Goal: Task Accomplishment & Management: Complete application form

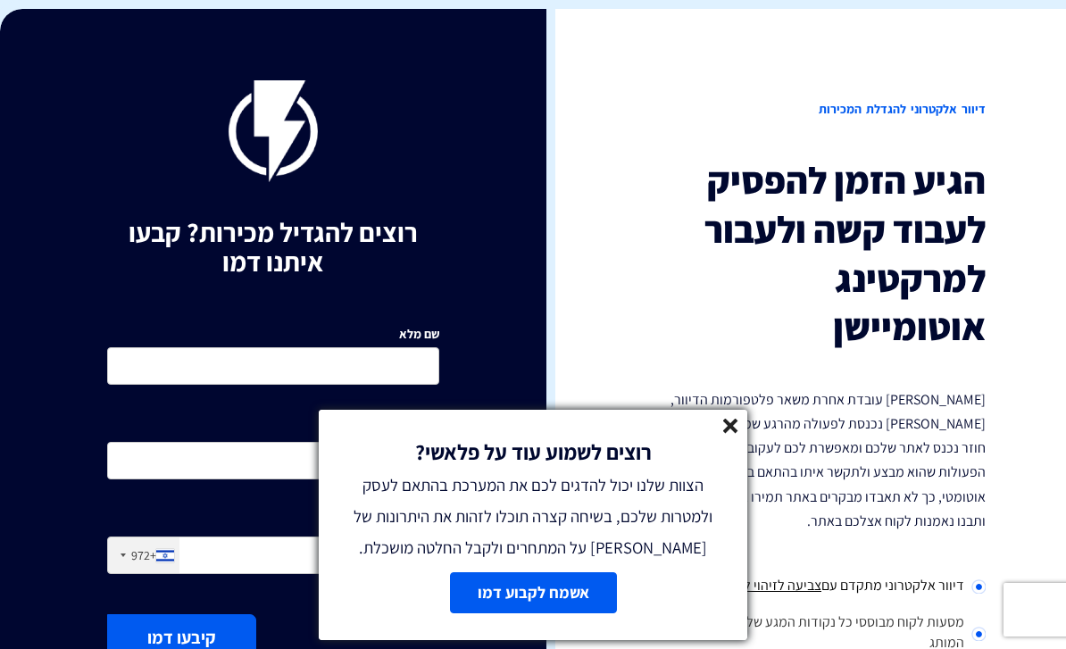
click at [720, 419] on div "רוצים לשמוע עוד על פלאשי? הצוות שלנו יכול להדגים לכם את המערכת בהתאם לעסק ולמטר…" at bounding box center [533, 487] width 428 height 154
click at [731, 420] on icon at bounding box center [730, 426] width 15 height 15
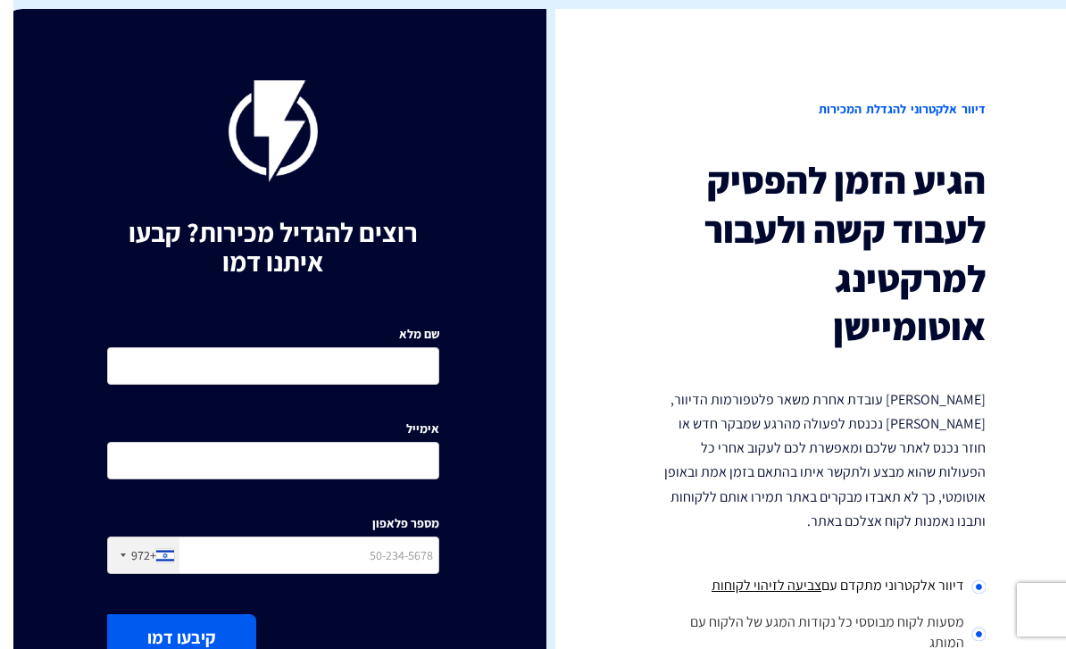
click at [370, 323] on div "שם מלא" at bounding box center [260, 348] width 332 height 72
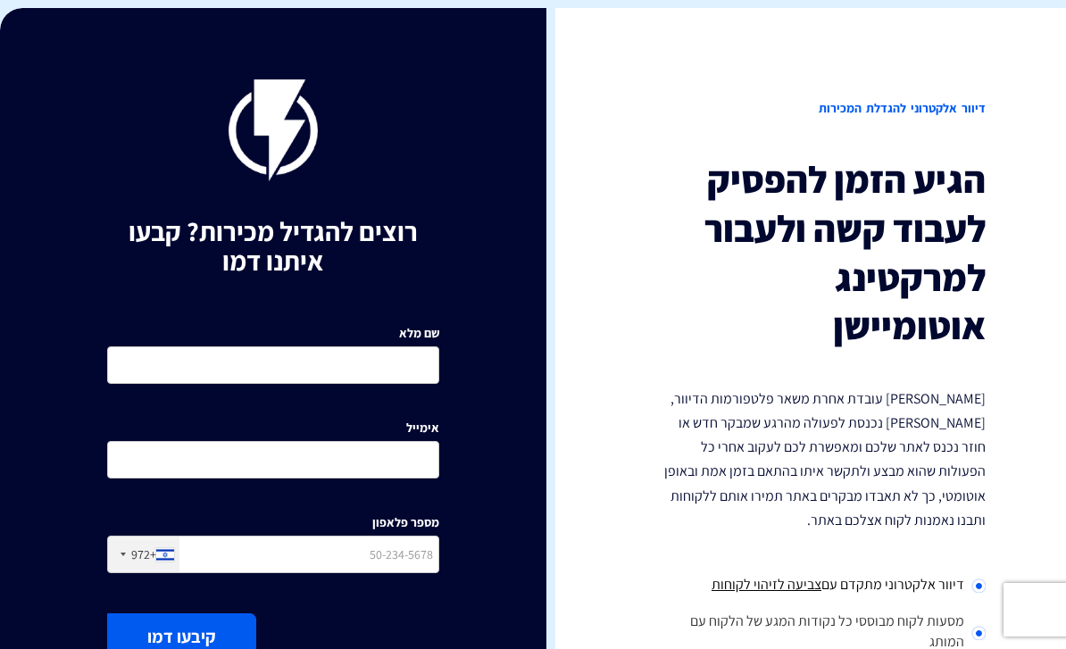
scroll to position [118, 0]
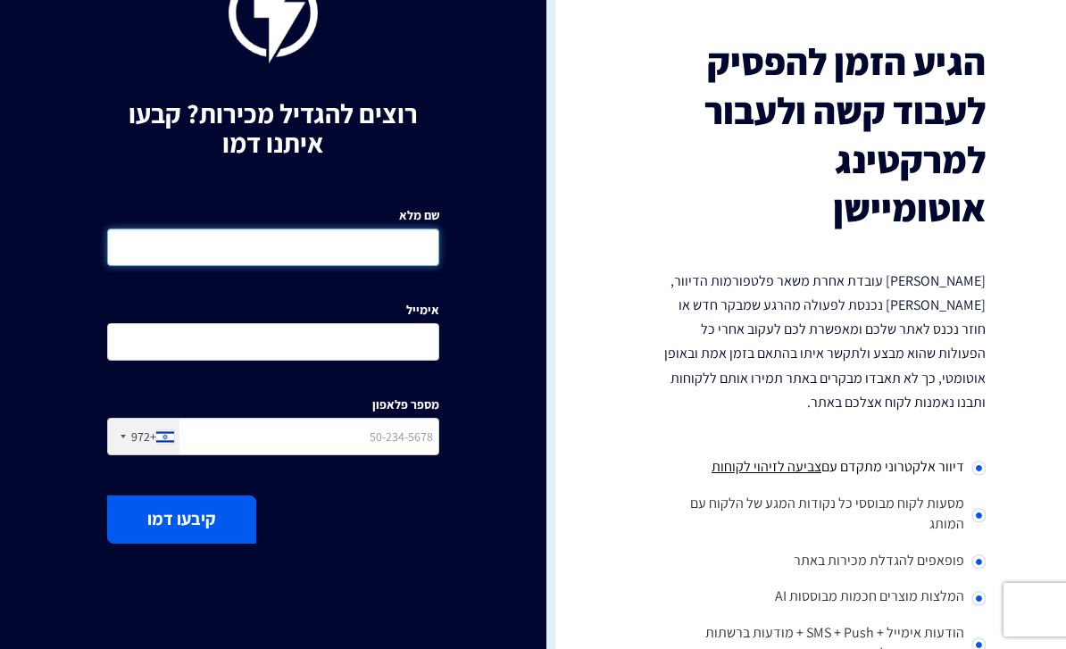
click at [396, 257] on input "שם מלא" at bounding box center [273, 246] width 332 height 37
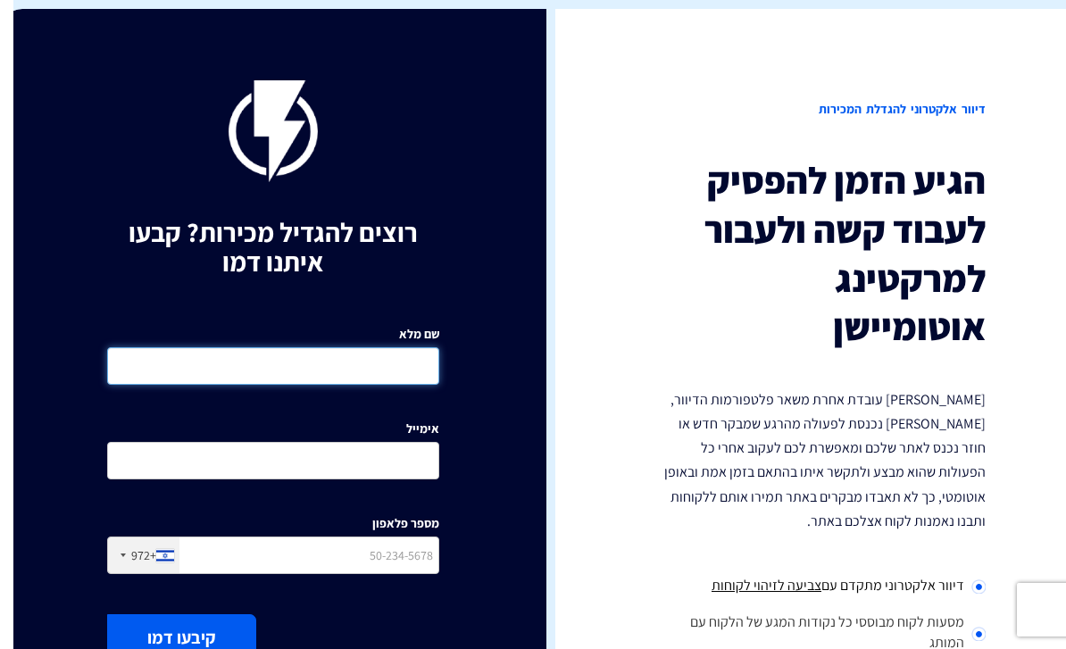
scroll to position [0, -13]
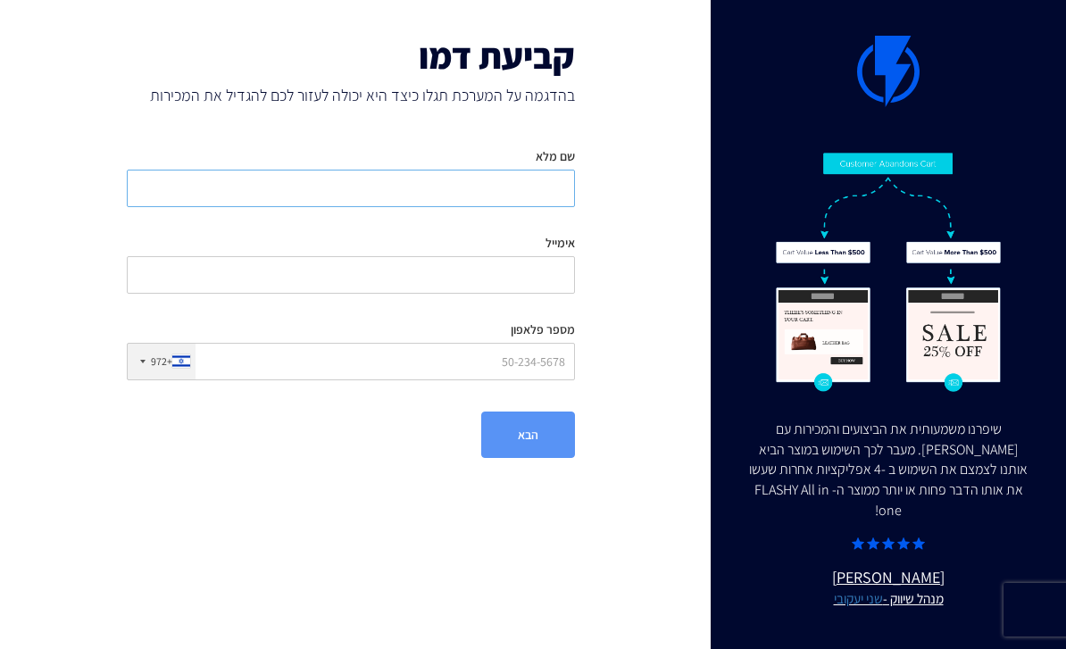
click at [536, 188] on input "שם מלא" at bounding box center [351, 188] width 448 height 37
click at [522, 363] on input "מספר פלאפון" at bounding box center [351, 361] width 448 height 37
click at [530, 204] on input "שם מלא" at bounding box center [351, 188] width 448 height 37
type input "שירי שדלצקי"
click at [544, 264] on input "אימייל" at bounding box center [351, 274] width 448 height 37
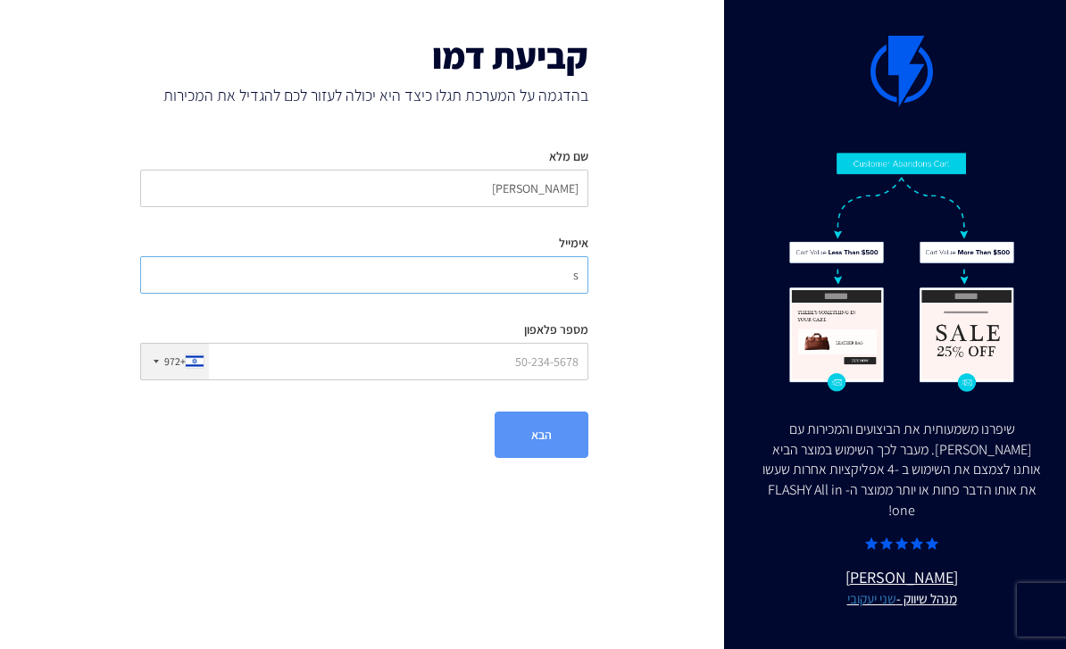
scroll to position [0, -13]
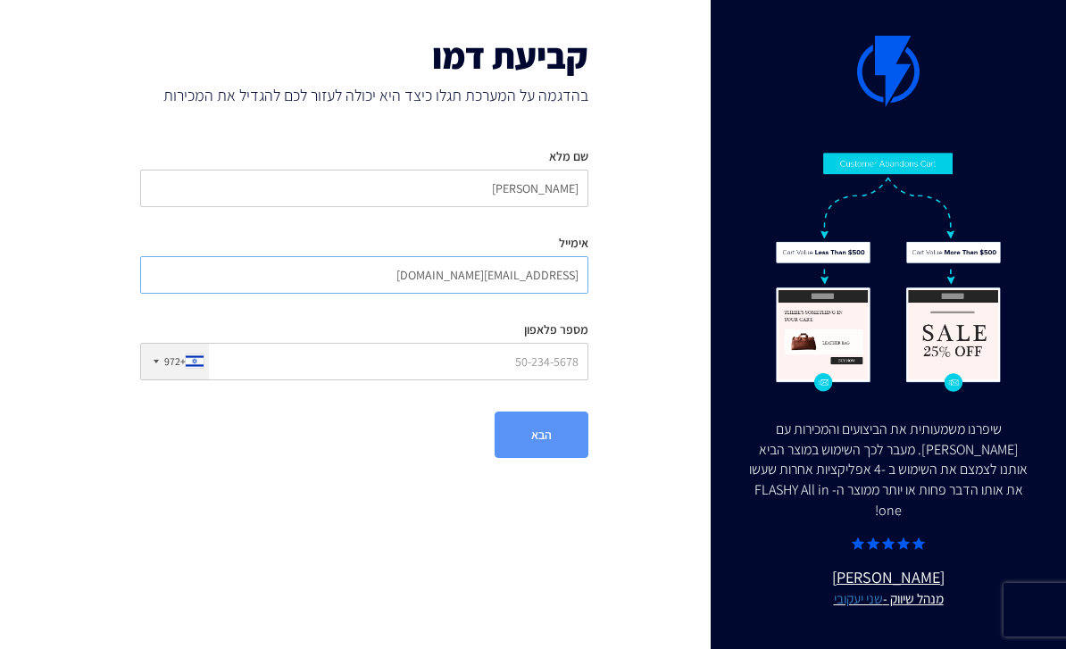
type input "shirishad97@gmail.com"
click at [340, 358] on input "מספר פלאפון" at bounding box center [364, 361] width 448 height 37
type input "0527004720"
click at [515, 276] on input "shirishad97@gmail.com" at bounding box center [364, 274] width 448 height 37
click at [515, 274] on input "shirishad97@gmail.com" at bounding box center [364, 274] width 448 height 37
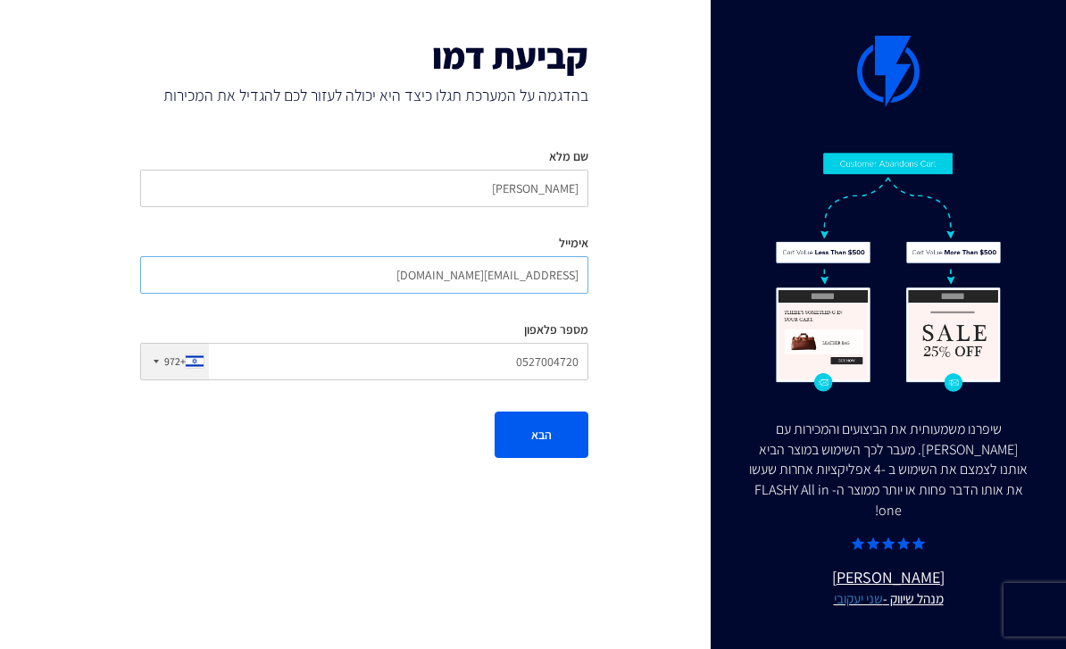
click at [515, 274] on input "shirishad97@gmail.com" at bounding box center [364, 274] width 448 height 37
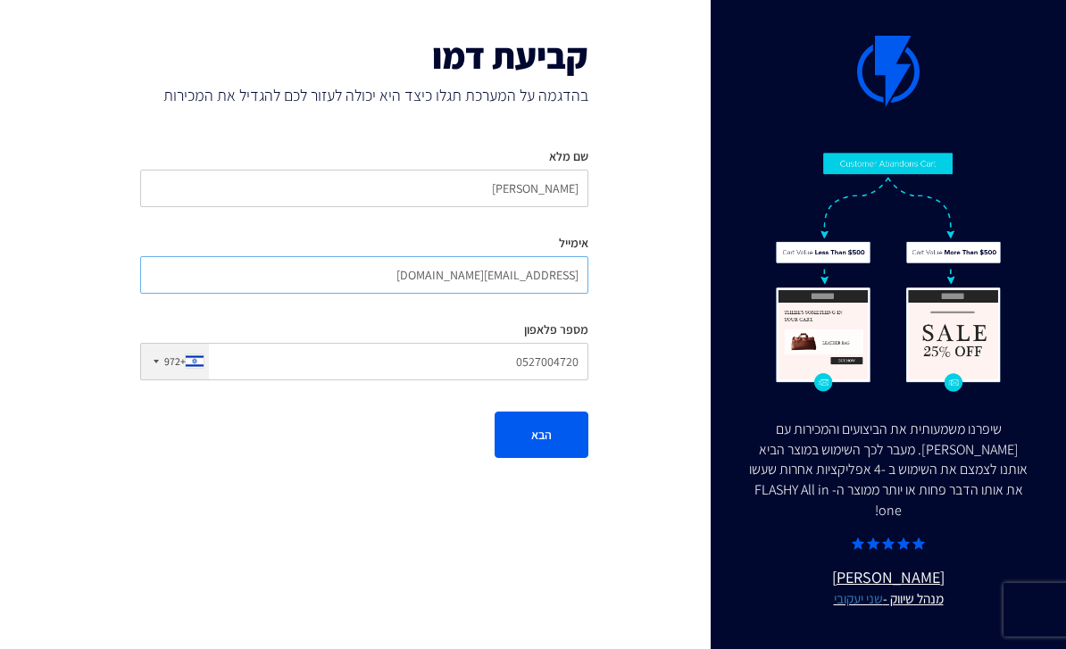
click at [515, 274] on input "shirishad97@gmail.com" at bounding box center [364, 274] width 448 height 37
click at [541, 276] on input "shirishad97@gmail.com" at bounding box center [364, 274] width 448 height 37
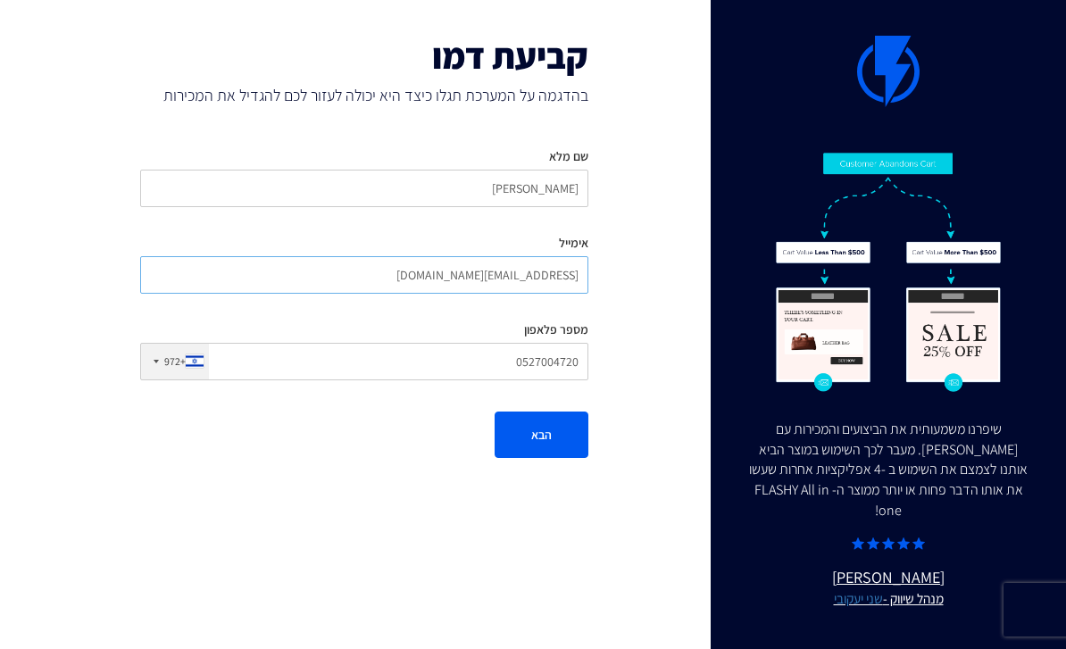
click at [475, 278] on input "shirishad97@gmail.com" at bounding box center [364, 274] width 448 height 37
type input "shiris.maskit@gmail.com"
click at [541, 434] on button "הבא" at bounding box center [541, 434] width 94 height 46
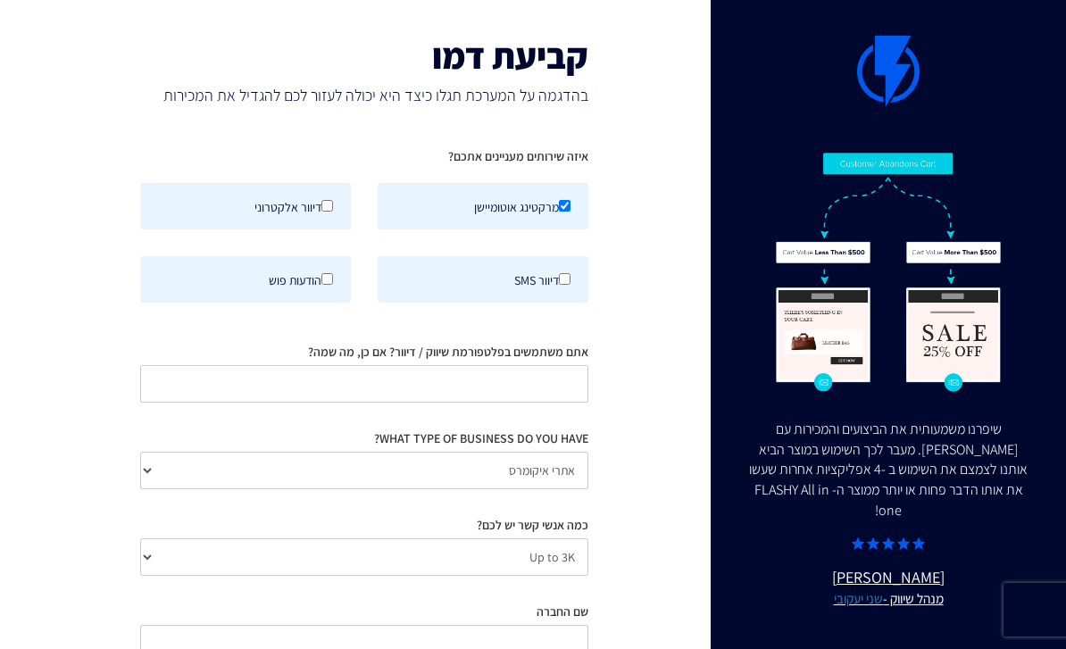
click at [317, 206] on label "דיוור אלקטרוני" at bounding box center [245, 206] width 211 height 46
click at [321, 206] on input "דיוור אלקטרוני" at bounding box center [327, 206] width 12 height 12
checkbox input "true"
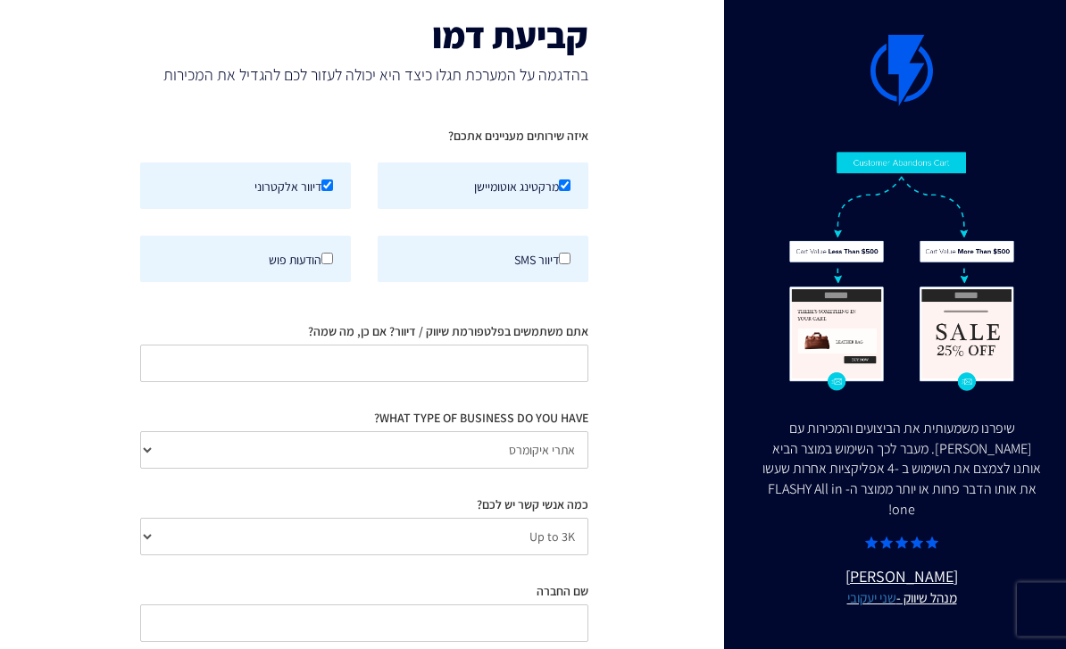
click at [535, 263] on label "דיוור SMS" at bounding box center [469, 260] width 211 height 46
click at [545, 263] on input "דיוור SMS" at bounding box center [551, 259] width 12 height 12
checkbox input "true"
click at [307, 259] on label "הודעות פוש" at bounding box center [232, 260] width 211 height 46
click at [308, 259] on input "הודעות פוש" at bounding box center [314, 259] width 12 height 12
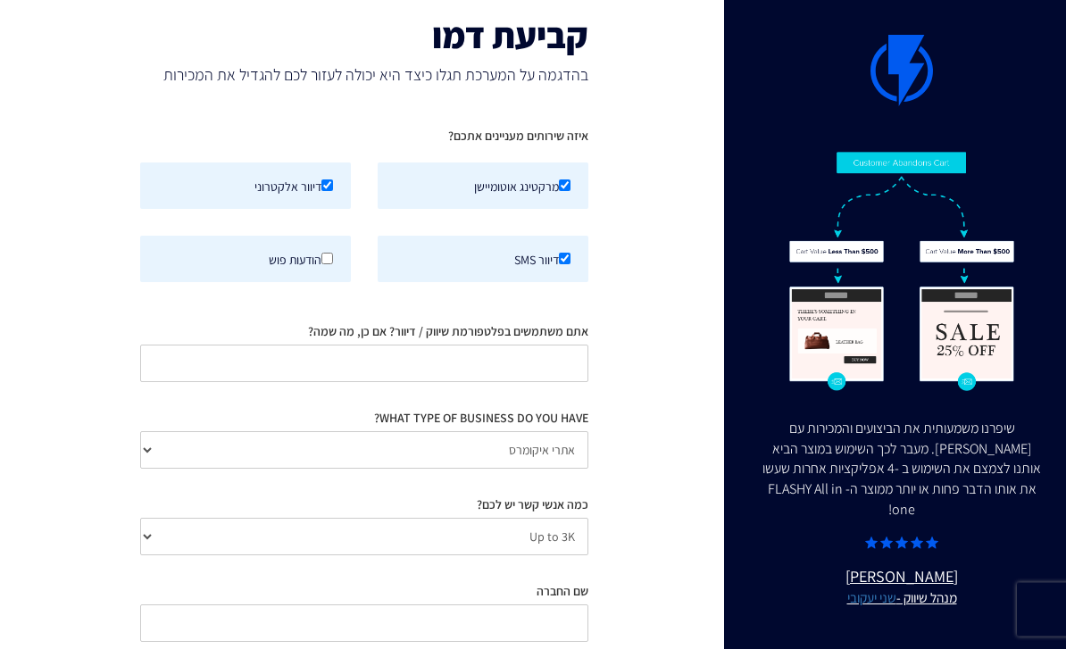
checkbox input "true"
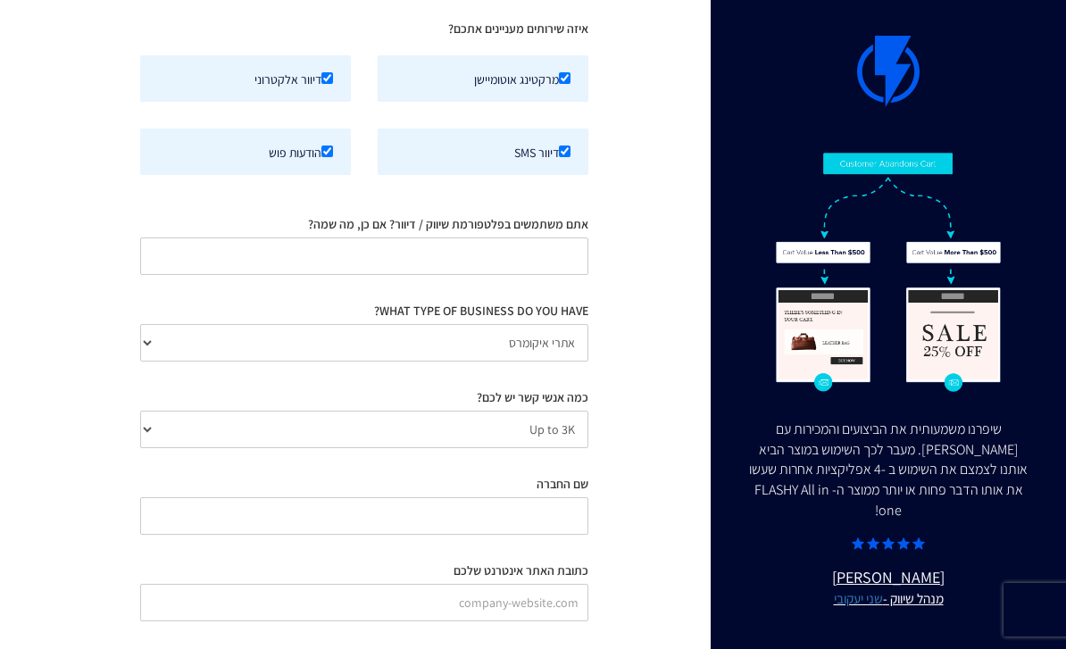
scroll to position [127, -13]
click at [499, 265] on input "אתם משתמשים בפלטפורמת שיווק / דיוור? אם כן, מה שמה?" at bounding box center [364, 256] width 448 height 37
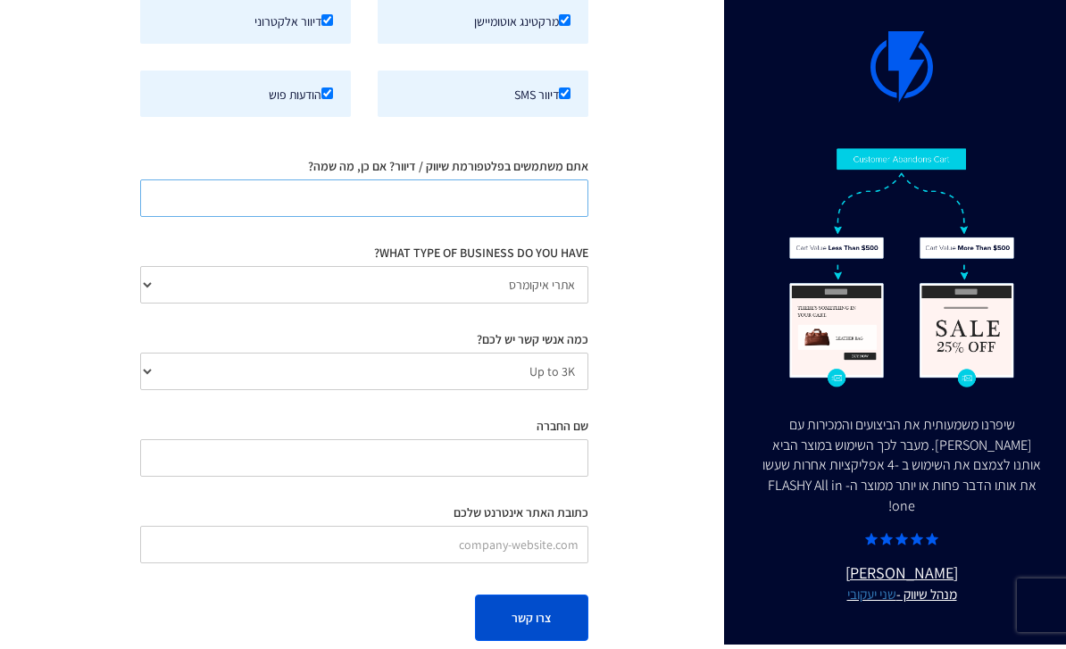
scroll to position [181, -13]
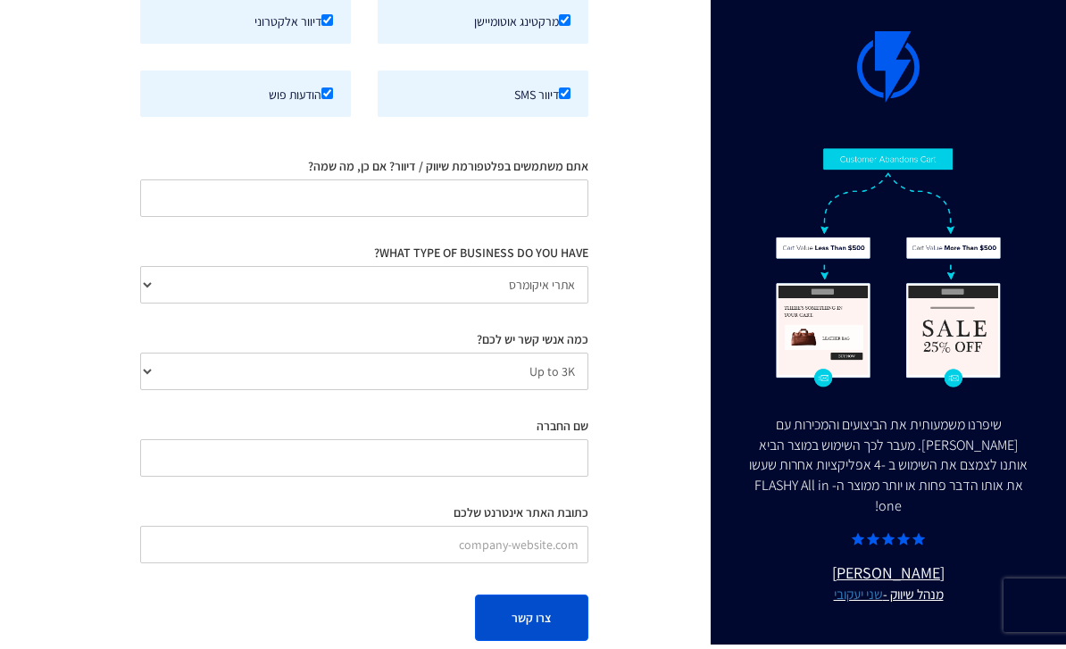
click at [528, 599] on button "צרו קשר" at bounding box center [531, 622] width 113 height 46
type input "Nash"
click at [531, 599] on button "צרו קשר" at bounding box center [531, 622] width 113 height 46
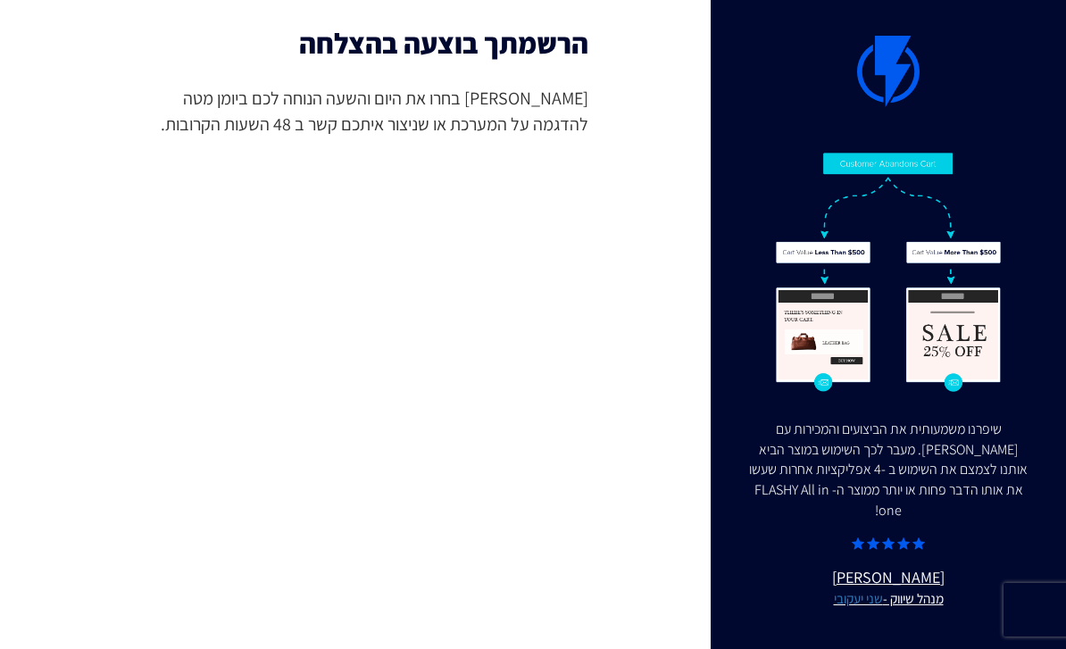
scroll to position [0, 0]
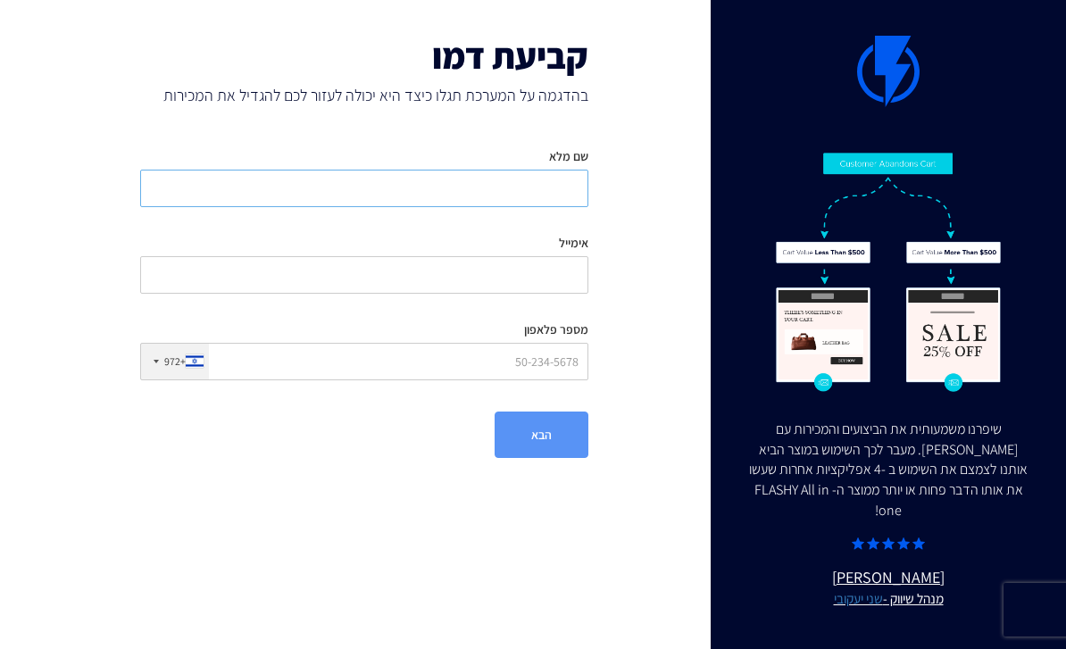
click at [398, 187] on input "שם מלא" at bounding box center [364, 188] width 448 height 37
type input "Shiri shadletzky"
click at [554, 259] on input "אימייל" at bounding box center [364, 274] width 448 height 37
type input "shiris.maskit@gmail.com"
click at [557, 360] on input "מספר פלאפון" at bounding box center [364, 361] width 448 height 37
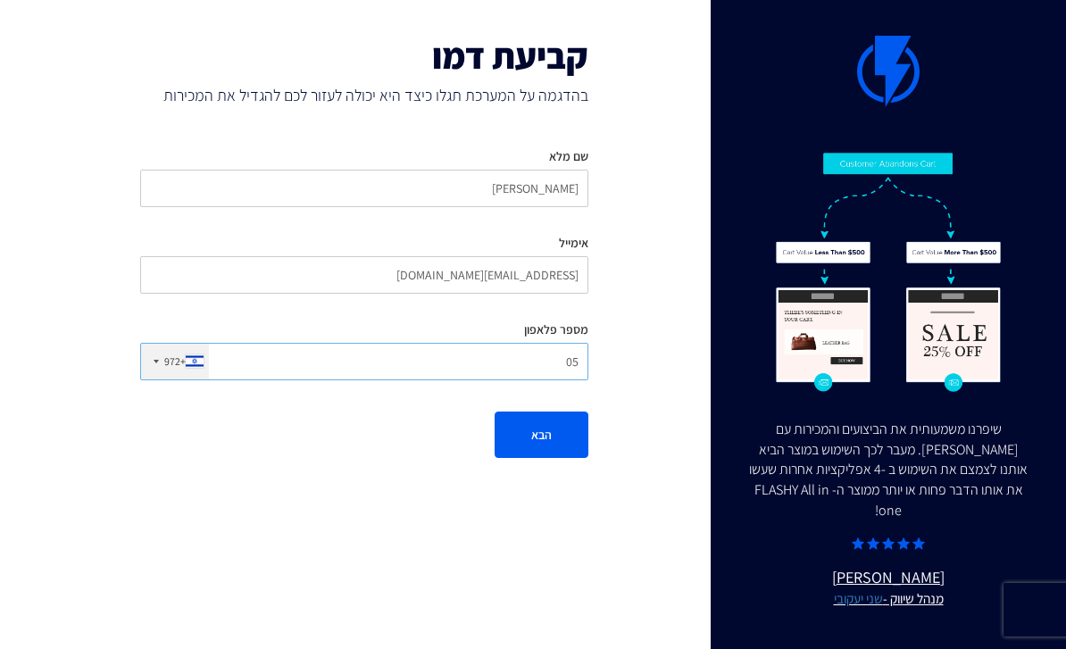
type input "0"
type input "527004018"
click at [541, 434] on button "הבא" at bounding box center [541, 434] width 94 height 46
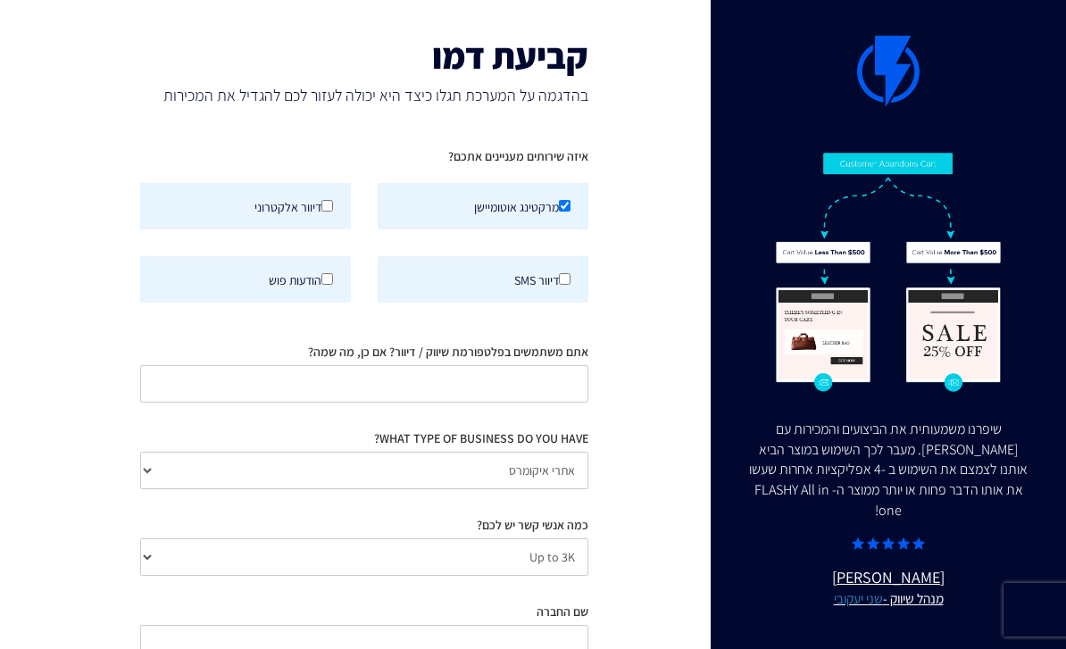
click at [303, 205] on label "דיוור אלקטרוני" at bounding box center [245, 206] width 211 height 46
click at [321, 205] on input "דיוור אלקטרוני" at bounding box center [327, 206] width 12 height 12
checkbox input "true"
click at [563, 290] on label "דיוור SMS" at bounding box center [483, 279] width 211 height 46
click at [563, 285] on input "דיוור SMS" at bounding box center [565, 279] width 12 height 12
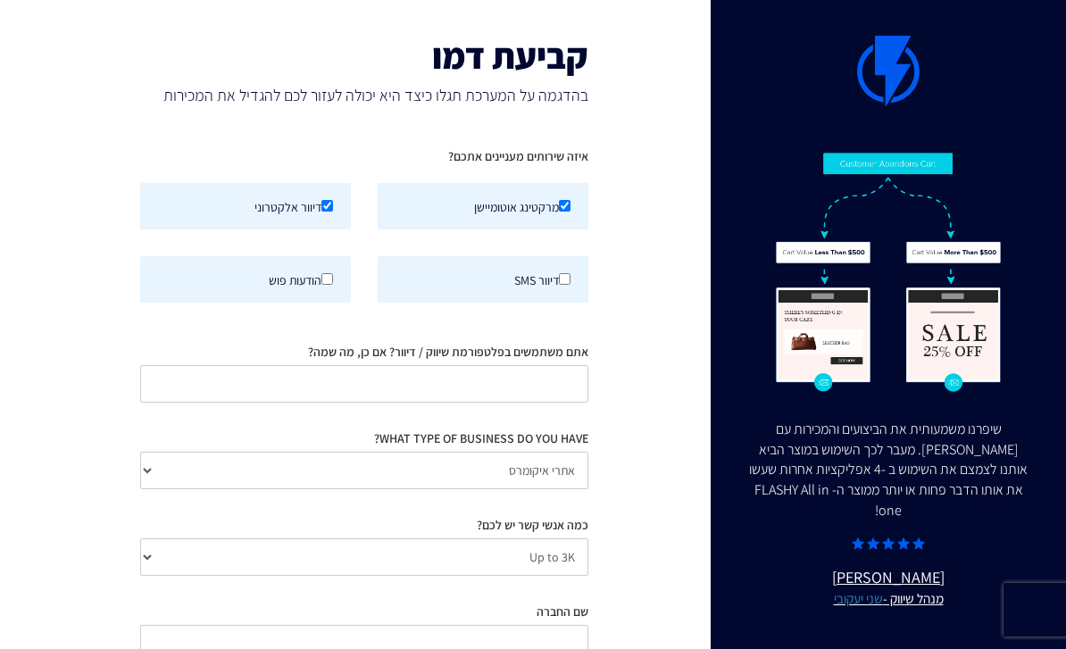
checkbox input "true"
click at [318, 290] on label "הודעות פוש" at bounding box center [245, 279] width 211 height 46
click at [321, 285] on input "הודעות פוש" at bounding box center [327, 279] width 12 height 12
checkbox input "true"
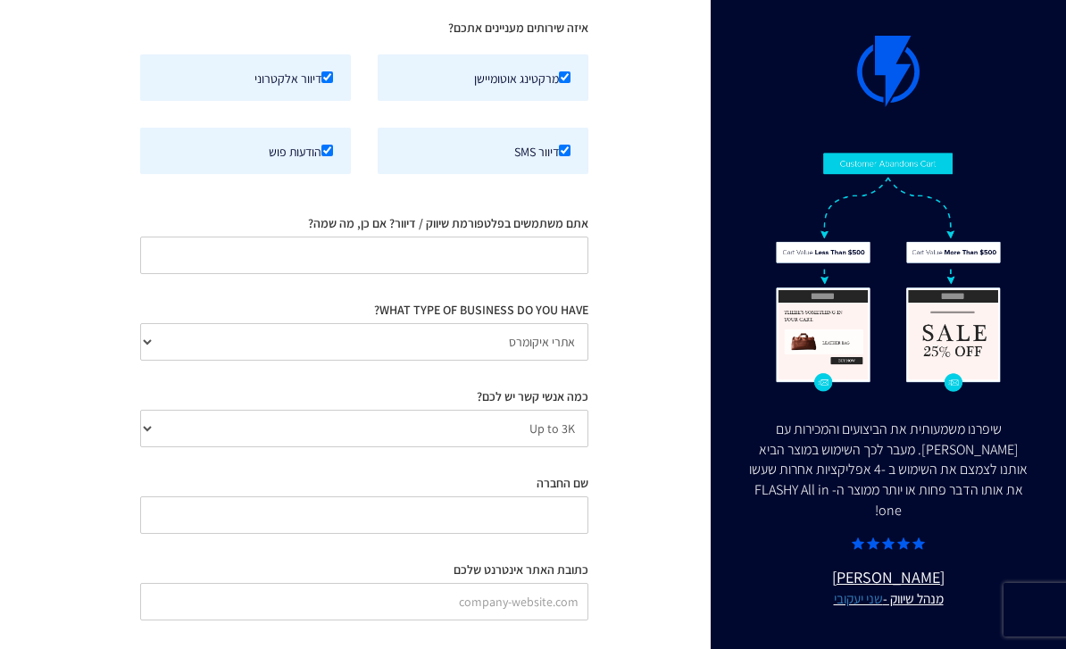
scroll to position [127, -13]
click at [521, 498] on input "שם החברה" at bounding box center [364, 516] width 448 height 37
type input "Maskit"
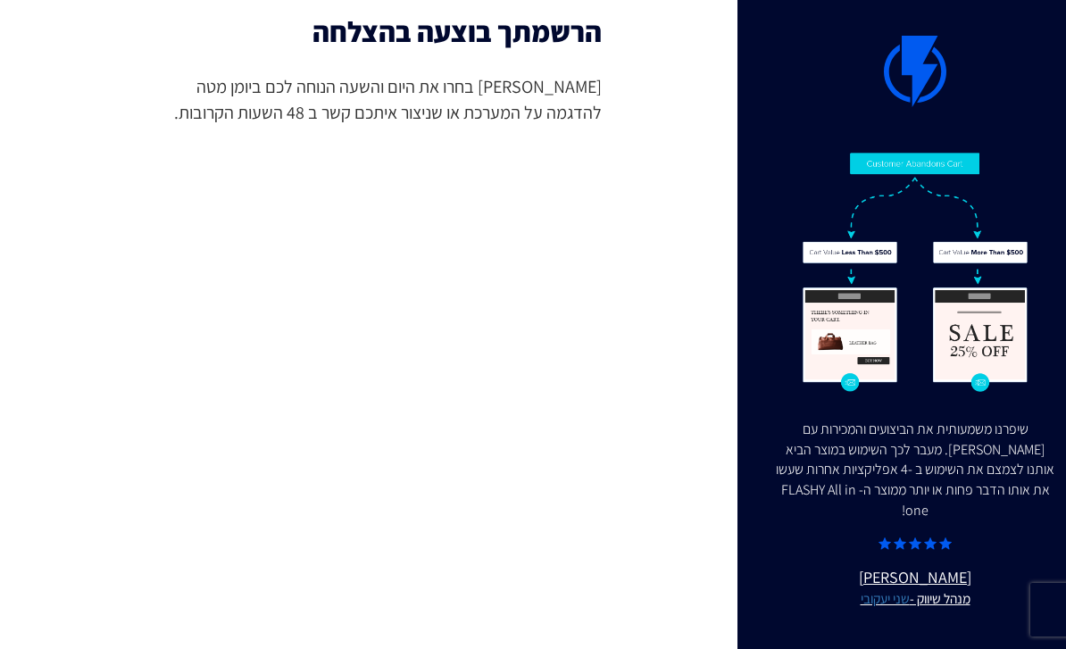
scroll to position [76, -13]
